Goal: Navigation & Orientation: Find specific page/section

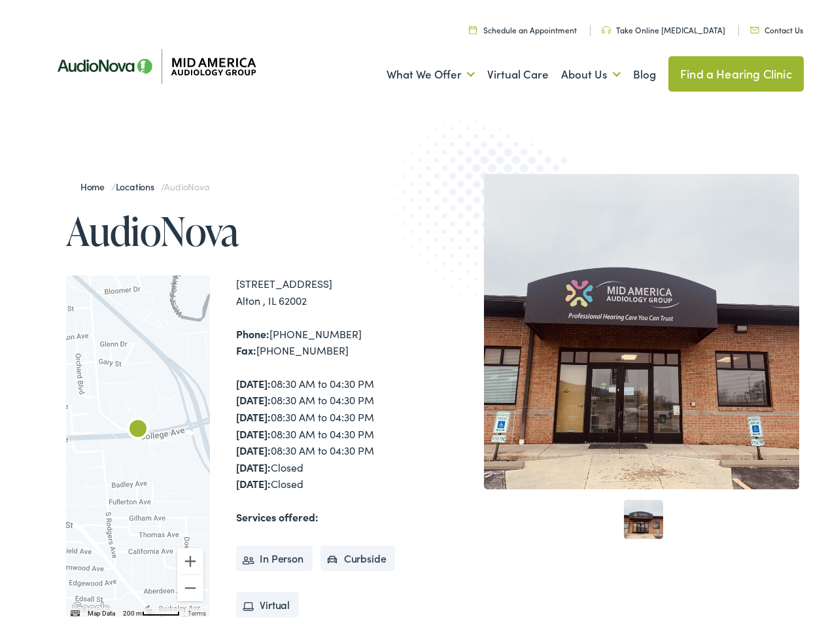
click at [413, 314] on img at bounding box center [484, 223] width 256 height 279
click at [419, 71] on link "What We Offer" at bounding box center [430, 70] width 88 height 48
click at [577, 71] on link "About Us" at bounding box center [591, 70] width 60 height 48
click at [138, 442] on div at bounding box center [138, 441] width 144 height 341
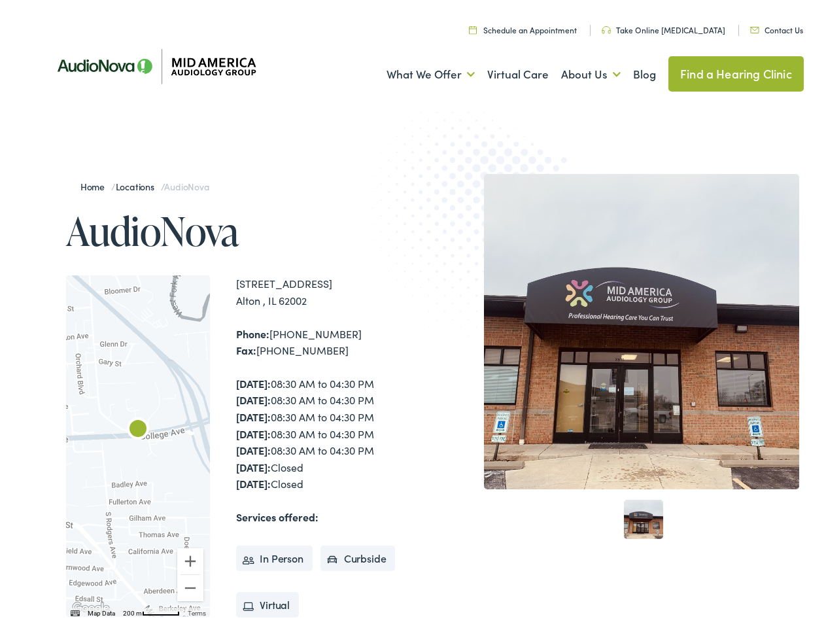
click at [138, 442] on div at bounding box center [138, 441] width 144 height 341
click at [138, 426] on img "AudioNova" at bounding box center [137, 426] width 31 height 31
click at [190, 557] on button "Zoom in" at bounding box center [190, 557] width 26 height 26
click at [190, 584] on button "Zoom out" at bounding box center [190, 584] width 26 height 26
click at [74, 609] on img "Keyboard shortcuts" at bounding box center [75, 609] width 9 height 6
